Goal: Register for event/course

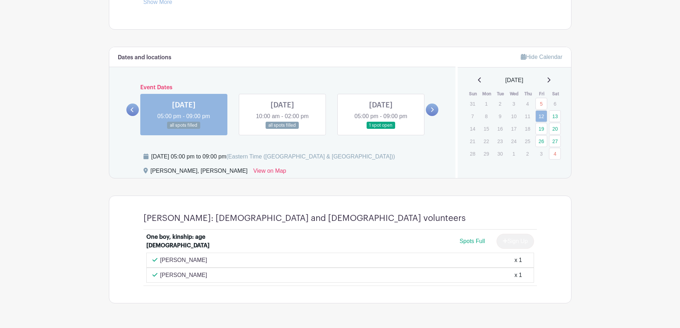
scroll to position [375, 0]
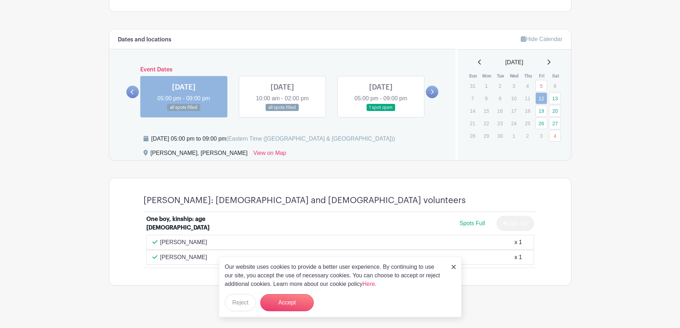
click at [282, 111] on link at bounding box center [282, 111] width 0 height 0
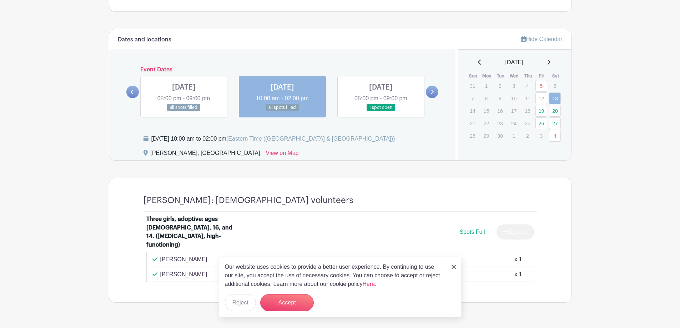
click at [381, 111] on link at bounding box center [381, 111] width 0 height 0
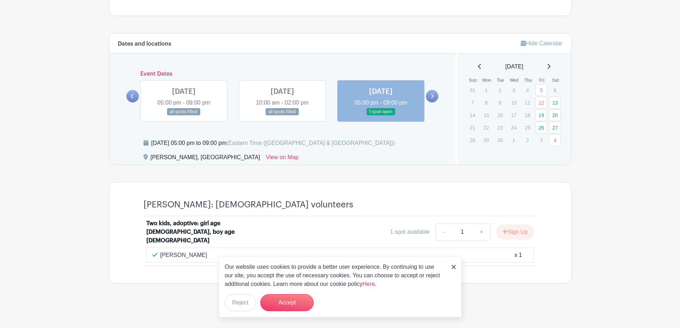
scroll to position [362, 0]
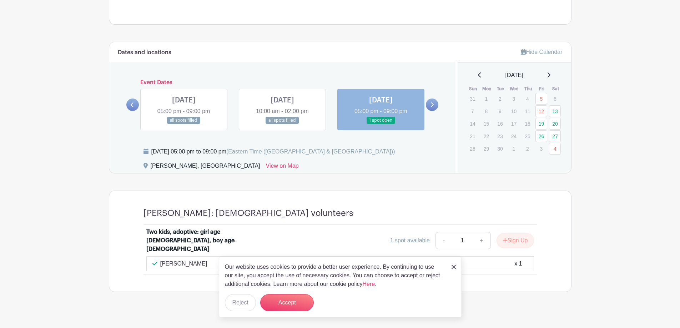
click at [452, 268] on img at bounding box center [454, 267] width 4 height 4
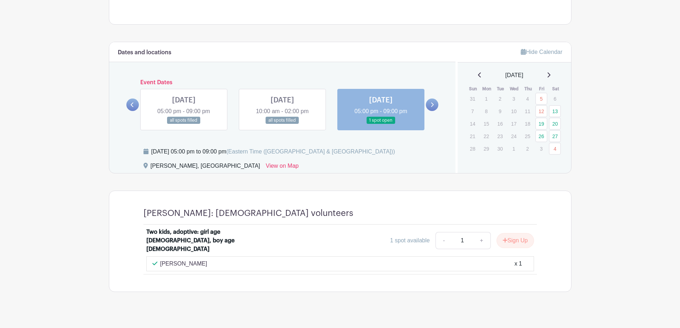
click at [184, 124] on link at bounding box center [184, 124] width 0 height 0
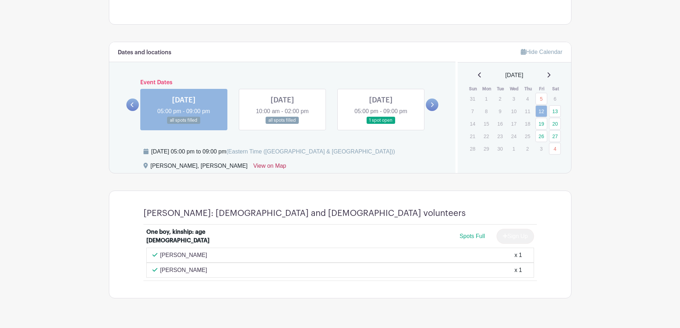
click at [253, 166] on link "View on Map" at bounding box center [269, 167] width 33 height 11
click at [542, 122] on link "19" at bounding box center [541, 124] width 12 height 12
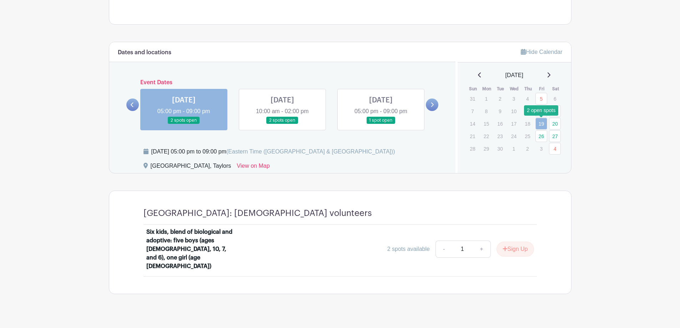
scroll to position [355, 0]
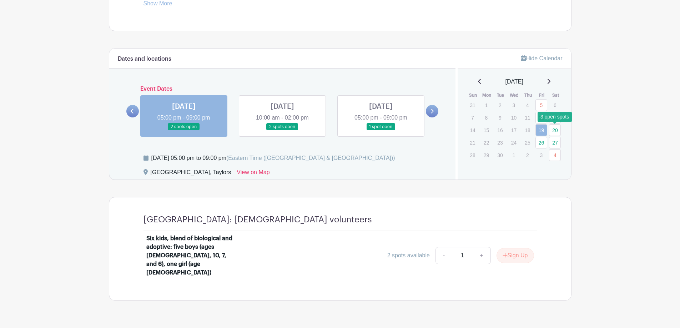
click at [555, 133] on link "20" at bounding box center [555, 130] width 12 height 12
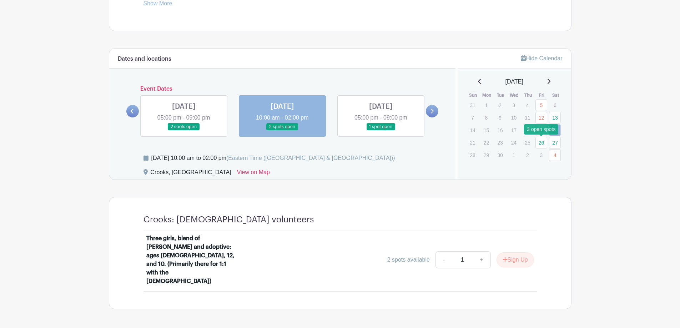
click at [541, 143] on link "26" at bounding box center [541, 143] width 12 height 12
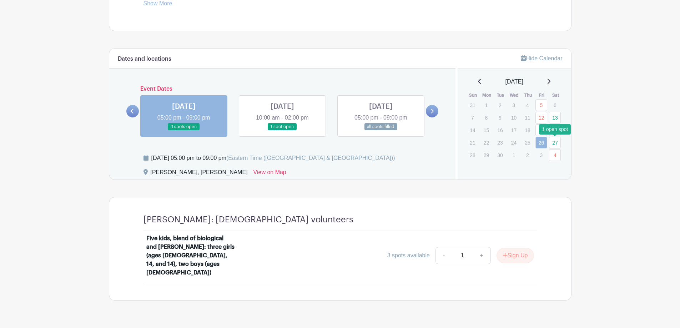
click at [553, 146] on link "27" at bounding box center [555, 143] width 12 height 12
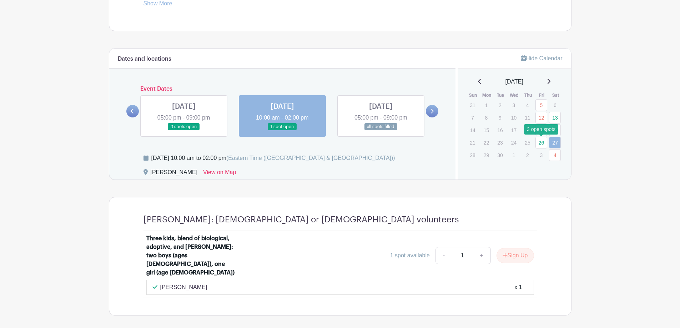
click at [542, 143] on link "26" at bounding box center [541, 143] width 12 height 12
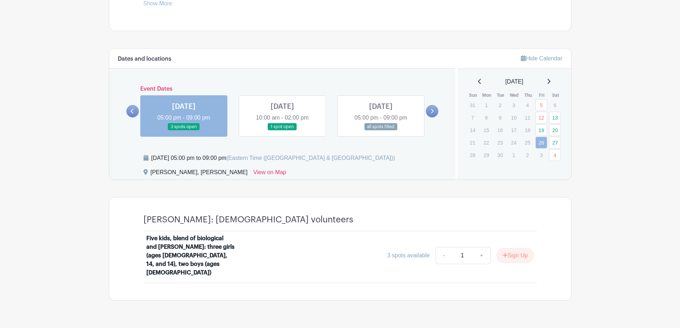
click at [555, 77] on div "[DATE]" at bounding box center [514, 81] width 96 height 9
click at [550, 81] on icon at bounding box center [549, 82] width 4 height 6
click at [543, 153] on link "31" at bounding box center [541, 155] width 12 height 12
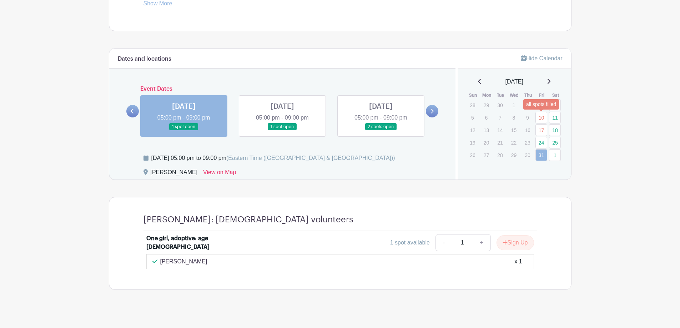
click at [540, 120] on link "10" at bounding box center [541, 118] width 12 height 12
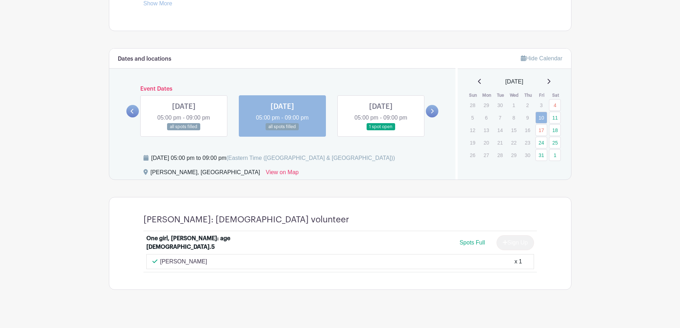
click at [550, 81] on icon at bounding box center [549, 82] width 4 height 6
click at [541, 106] on link "31" at bounding box center [541, 105] width 12 height 12
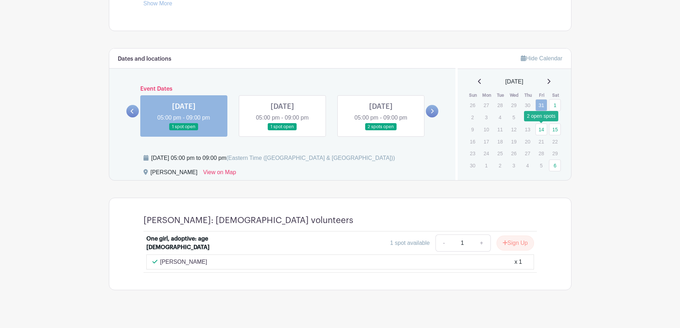
click at [542, 131] on link "14" at bounding box center [541, 129] width 12 height 12
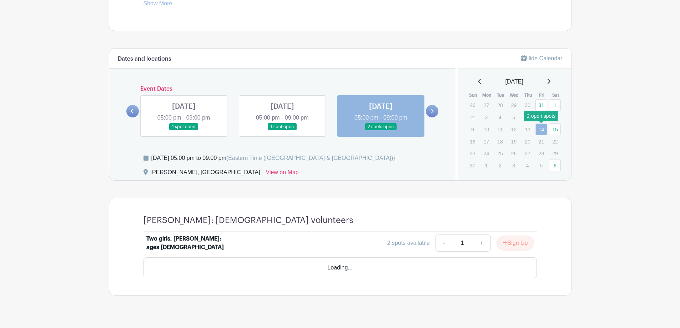
scroll to position [347, 0]
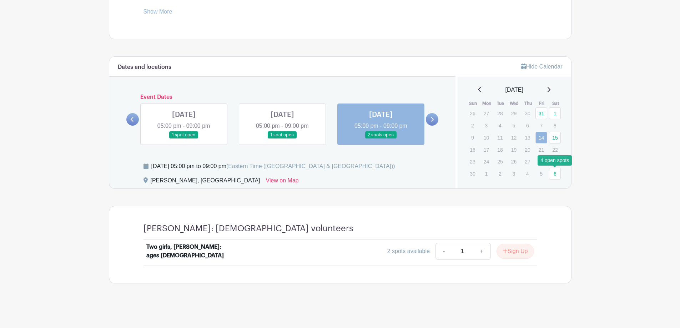
click at [554, 172] on link "6" at bounding box center [555, 174] width 12 height 12
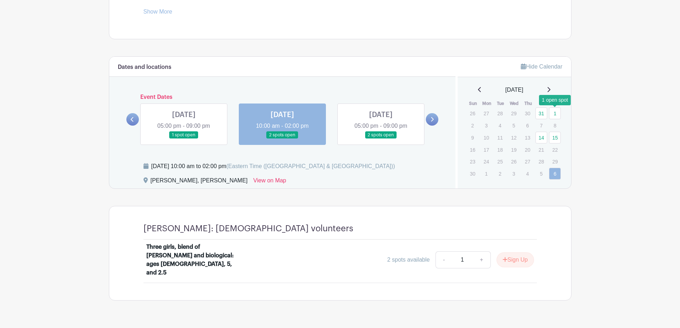
click at [556, 111] on link "1" at bounding box center [555, 113] width 12 height 12
